Goal: Register for event/course

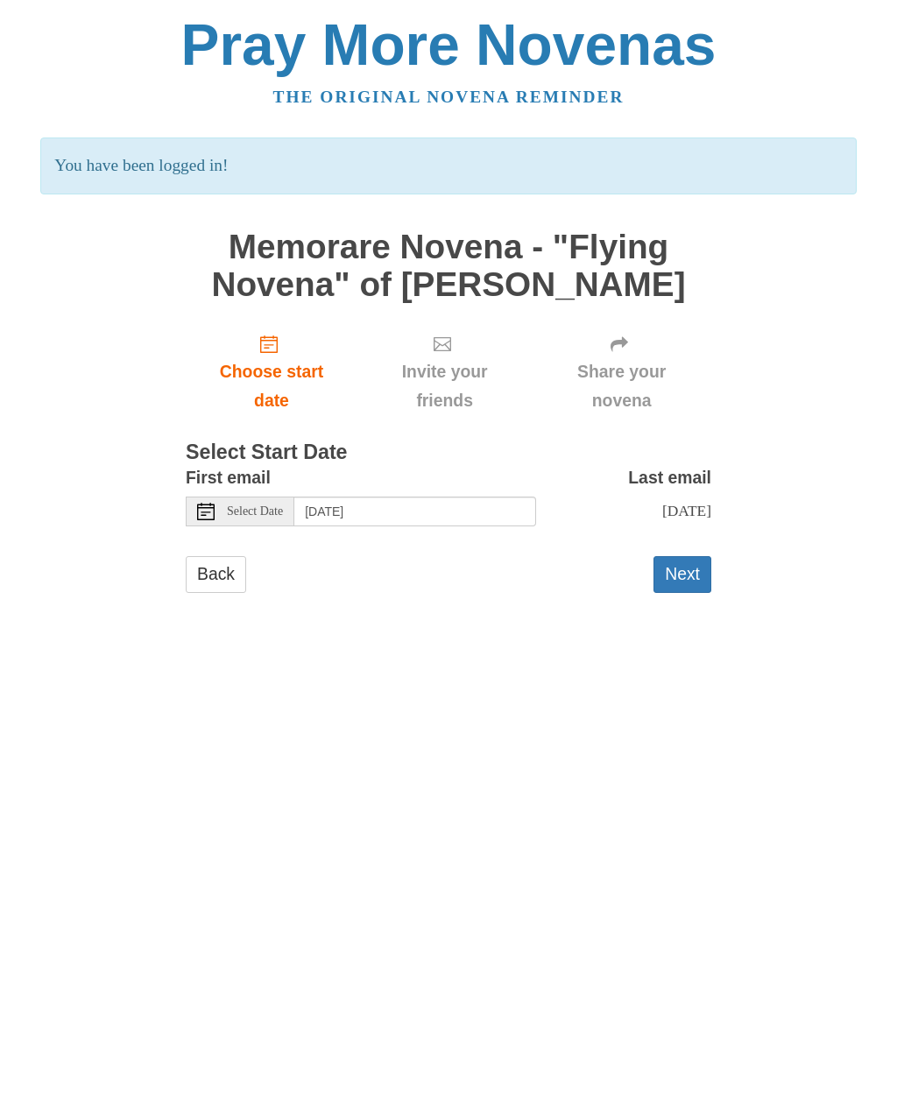
click at [678, 572] on button "Next" at bounding box center [683, 574] width 58 height 36
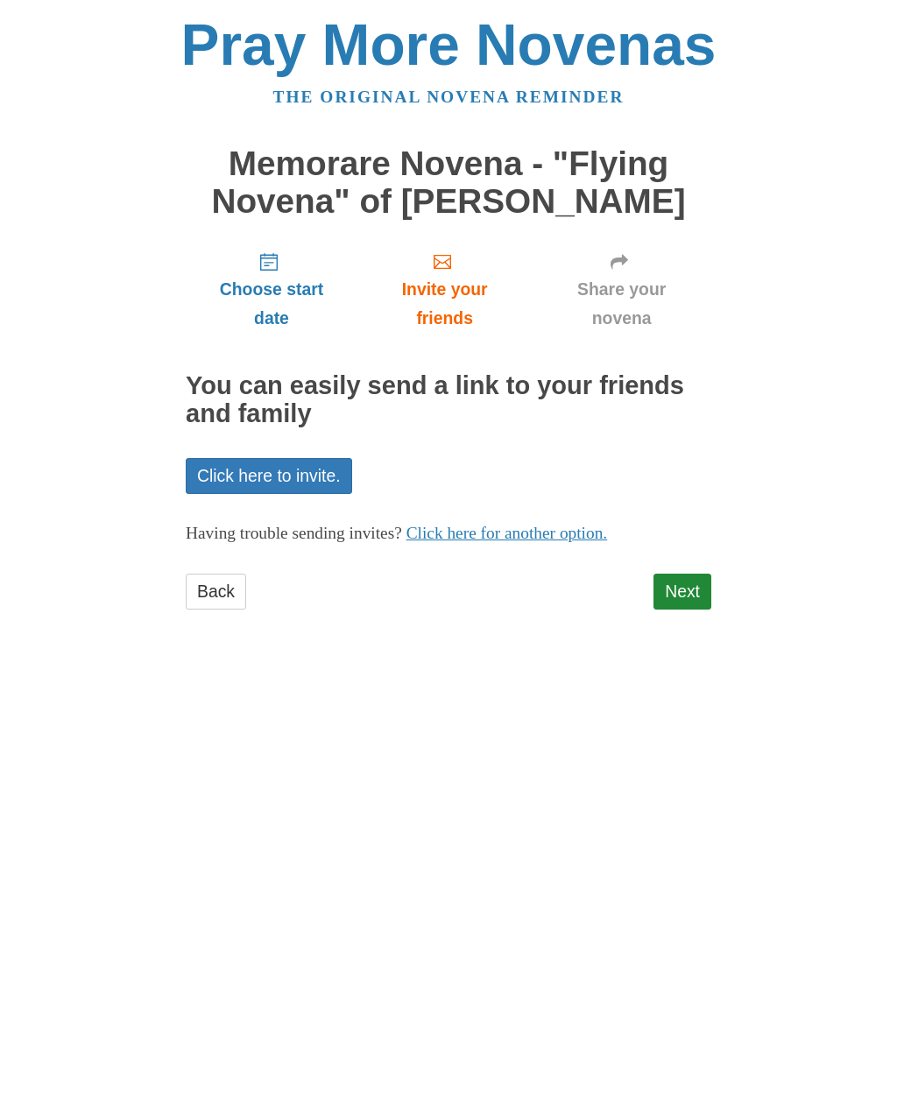
click at [675, 589] on link "Next" at bounding box center [683, 592] width 58 height 36
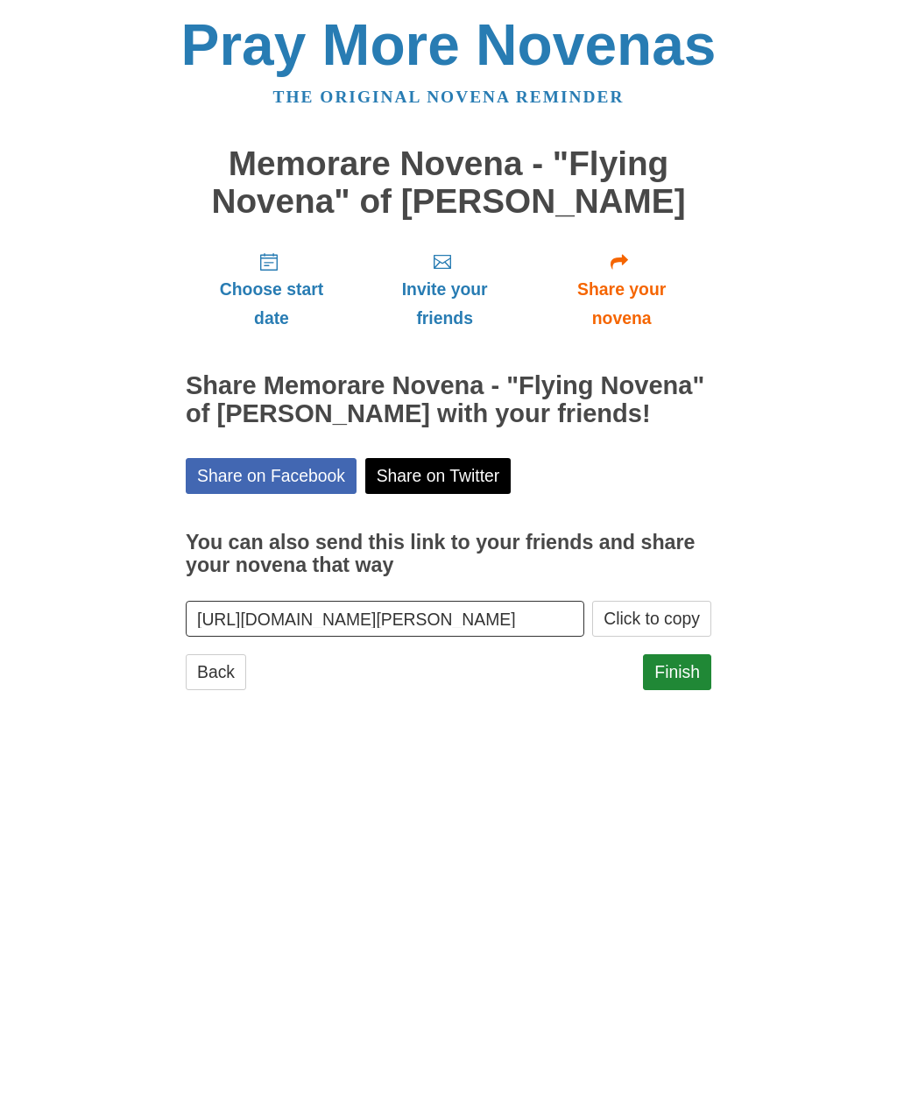
click at [675, 675] on link "Finish" at bounding box center [677, 672] width 68 height 36
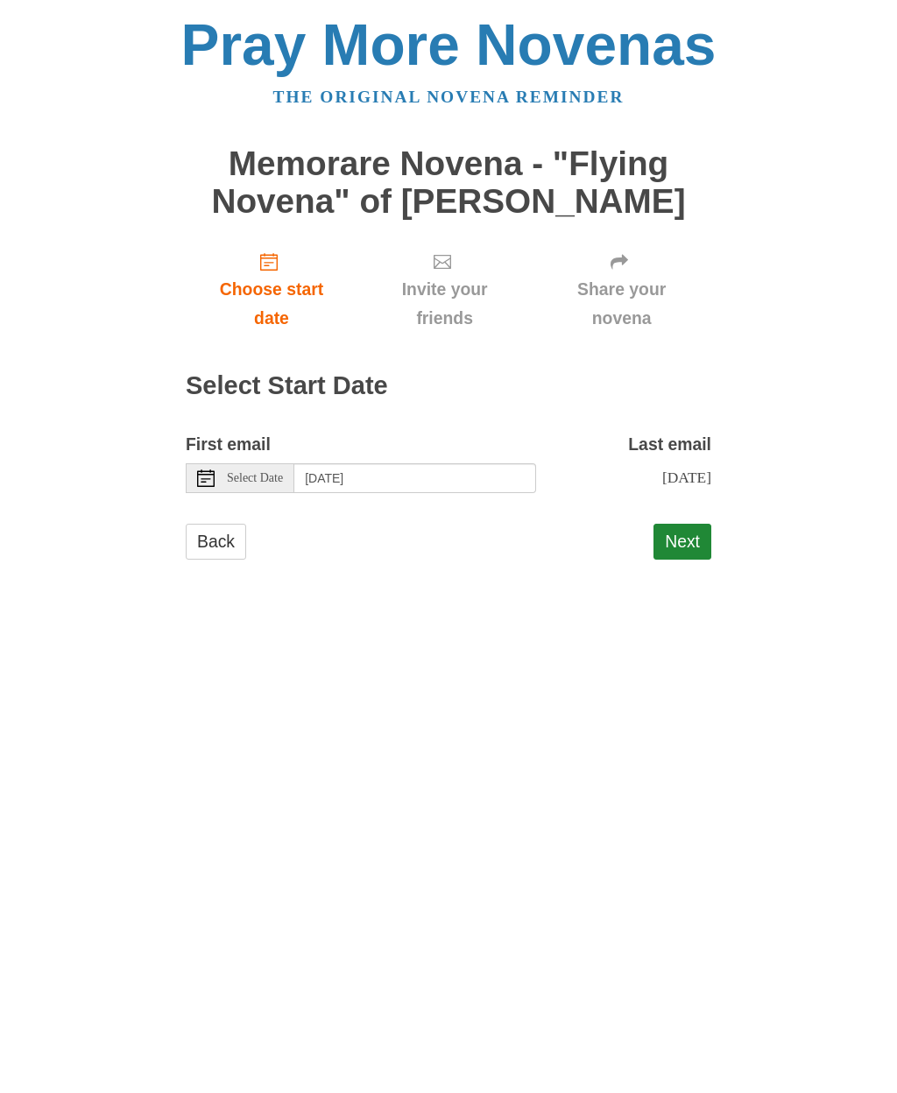
click at [683, 534] on button "Next" at bounding box center [683, 542] width 58 height 36
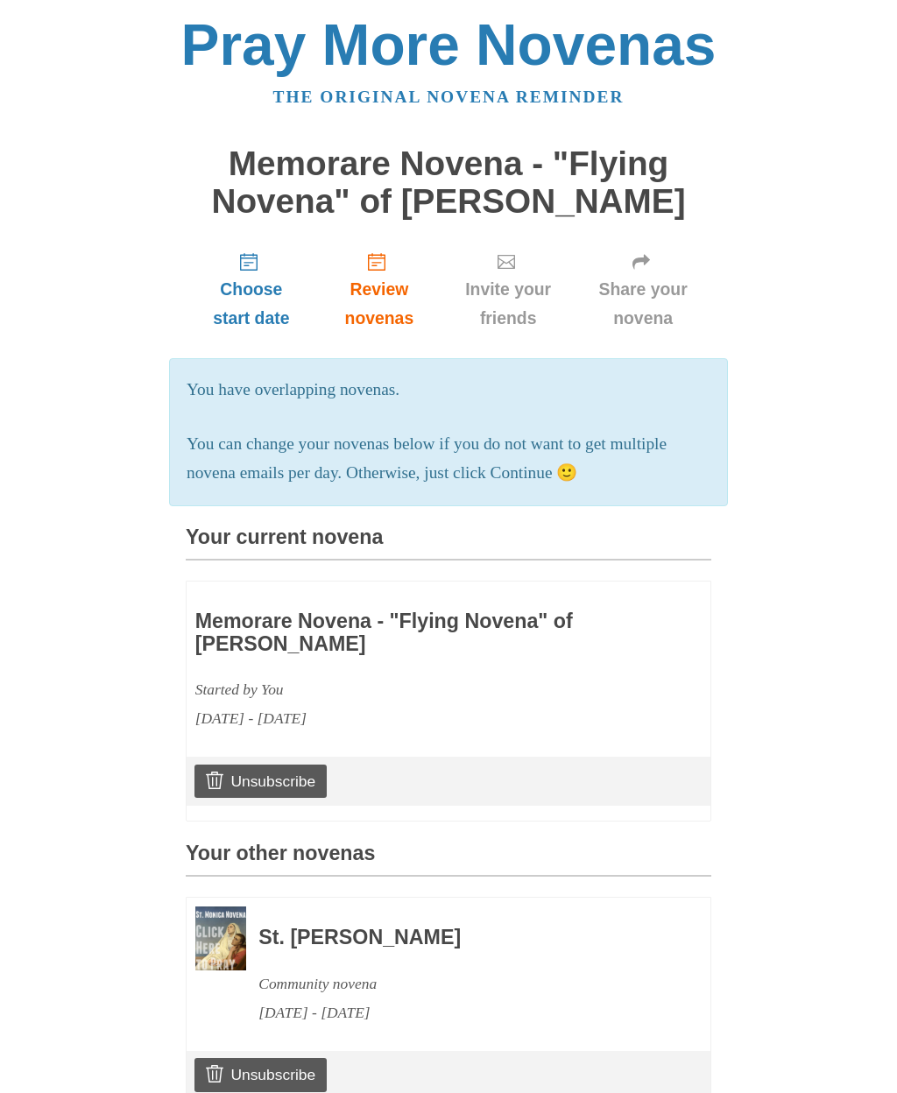
click at [395, 927] on h3 "St. Monica Novena" at bounding box center [460, 938] width 405 height 23
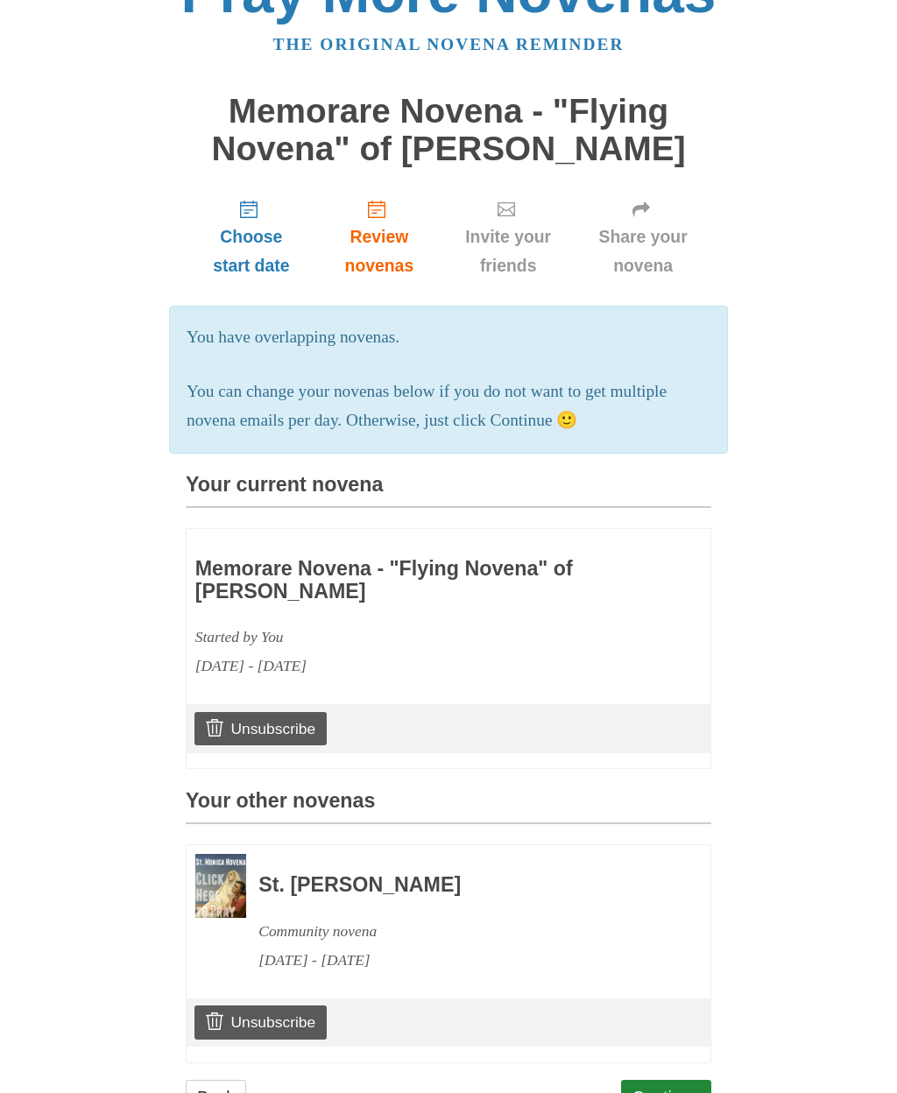
click at [222, 868] on img at bounding box center [220, 886] width 51 height 64
click at [676, 1086] on link "Continue" at bounding box center [666, 1098] width 91 height 36
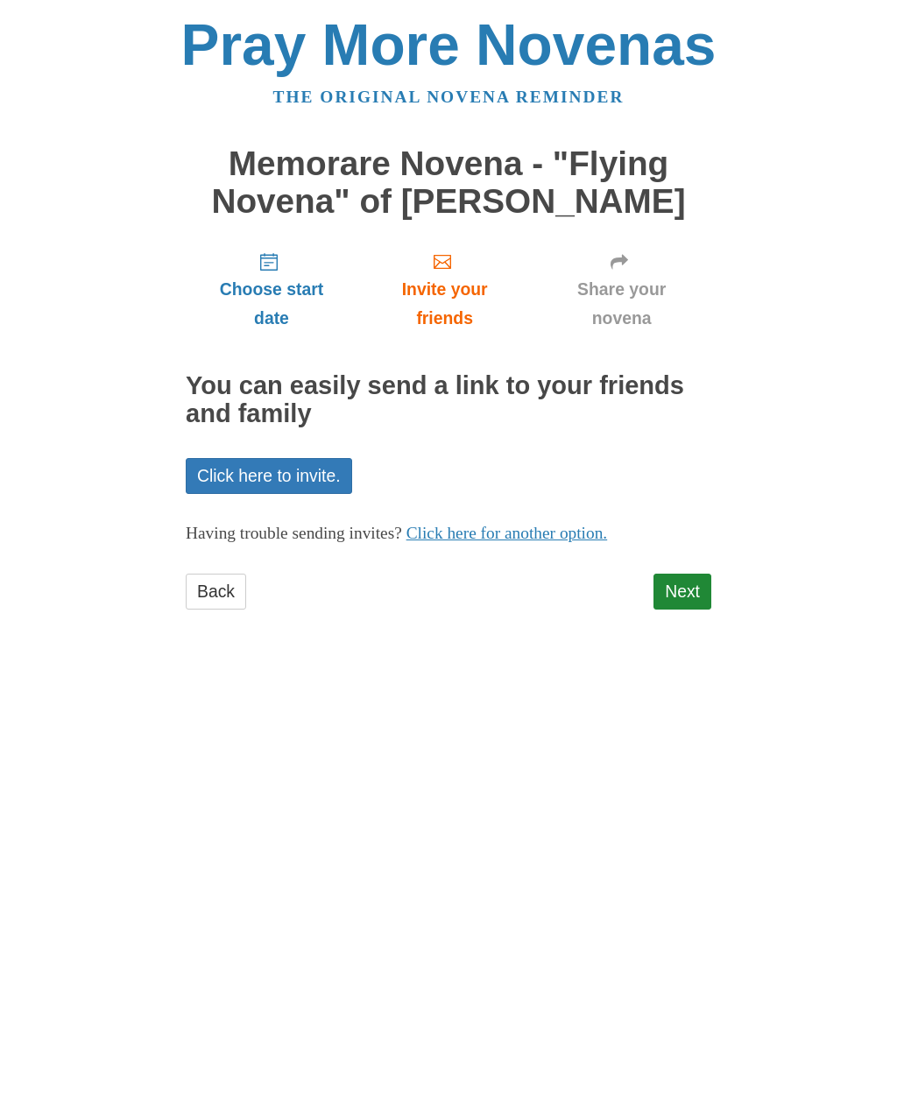
click at [691, 593] on link "Next" at bounding box center [683, 592] width 58 height 36
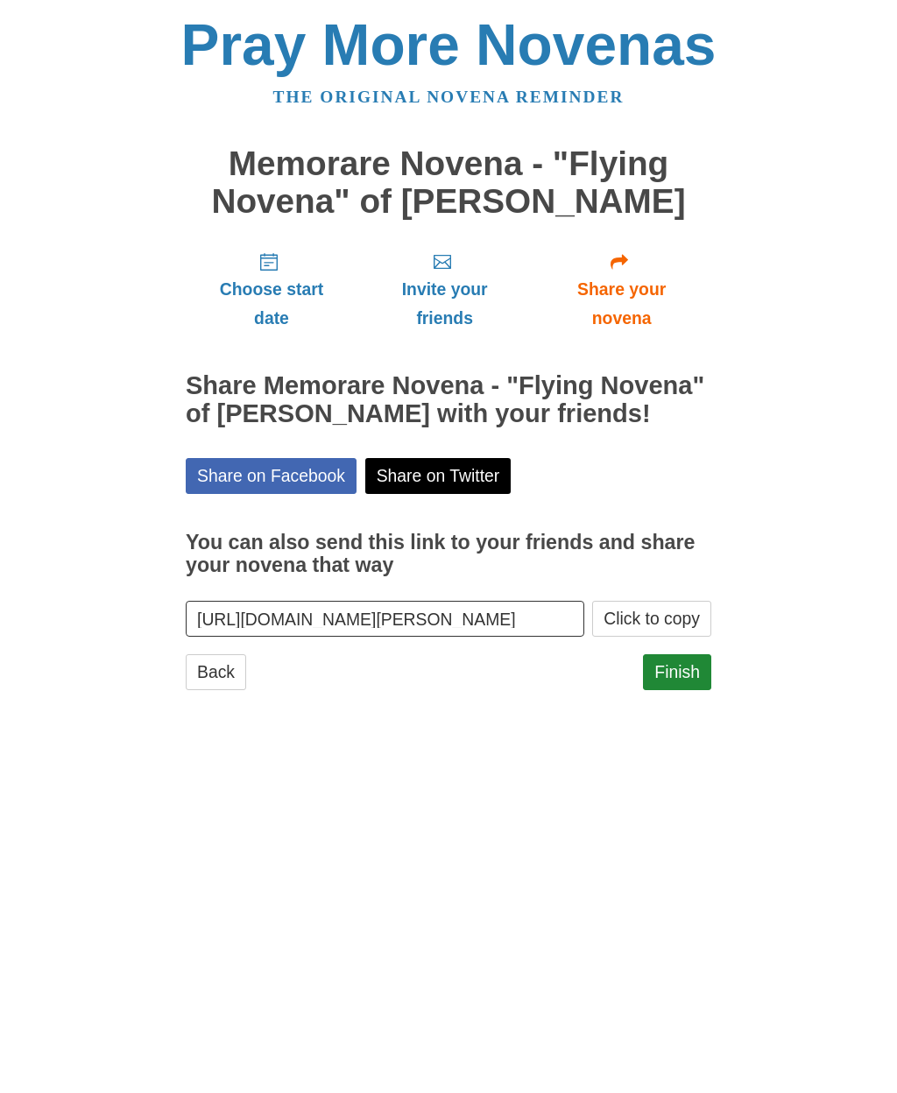
click at [696, 675] on link "Finish" at bounding box center [677, 672] width 68 height 36
